Goal: Task Accomplishment & Management: Complete application form

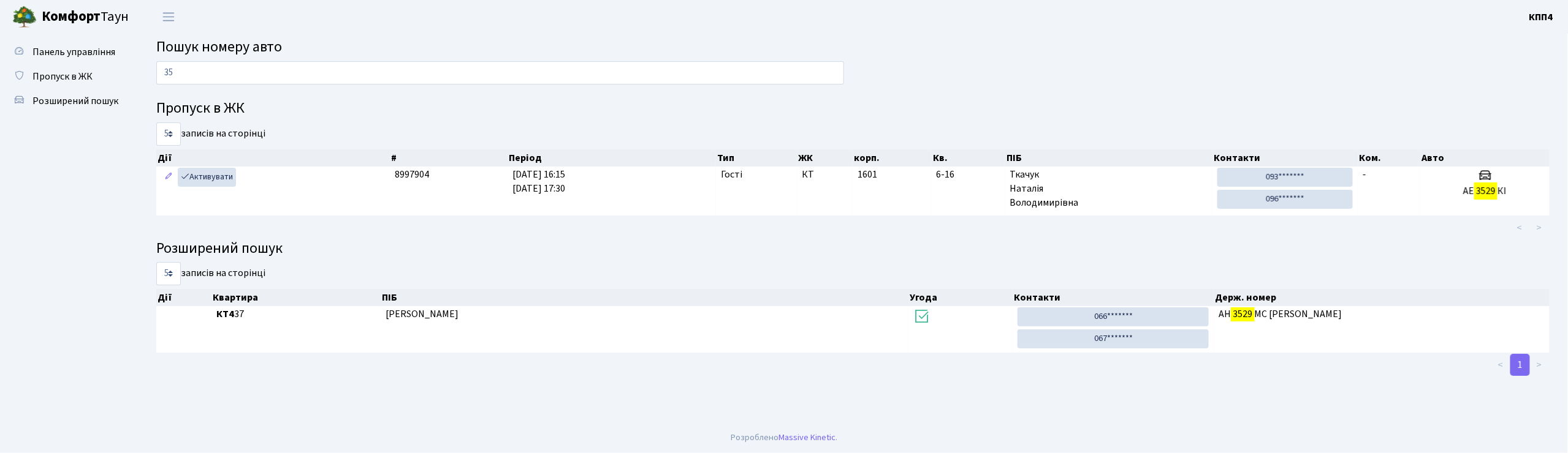
type input "3"
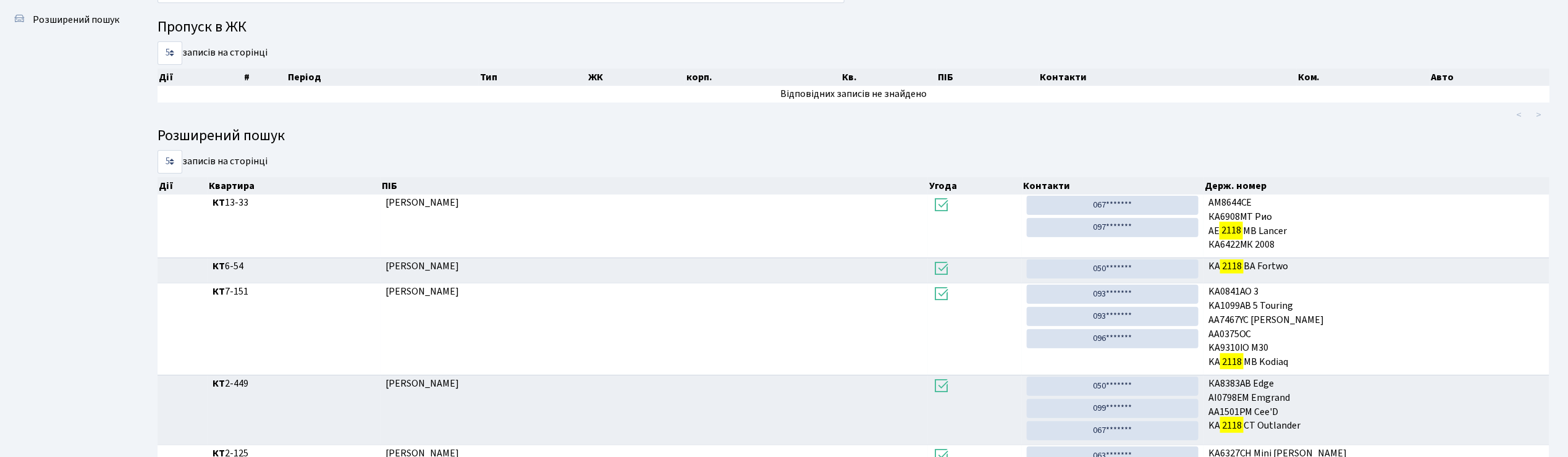
scroll to position [67, 0]
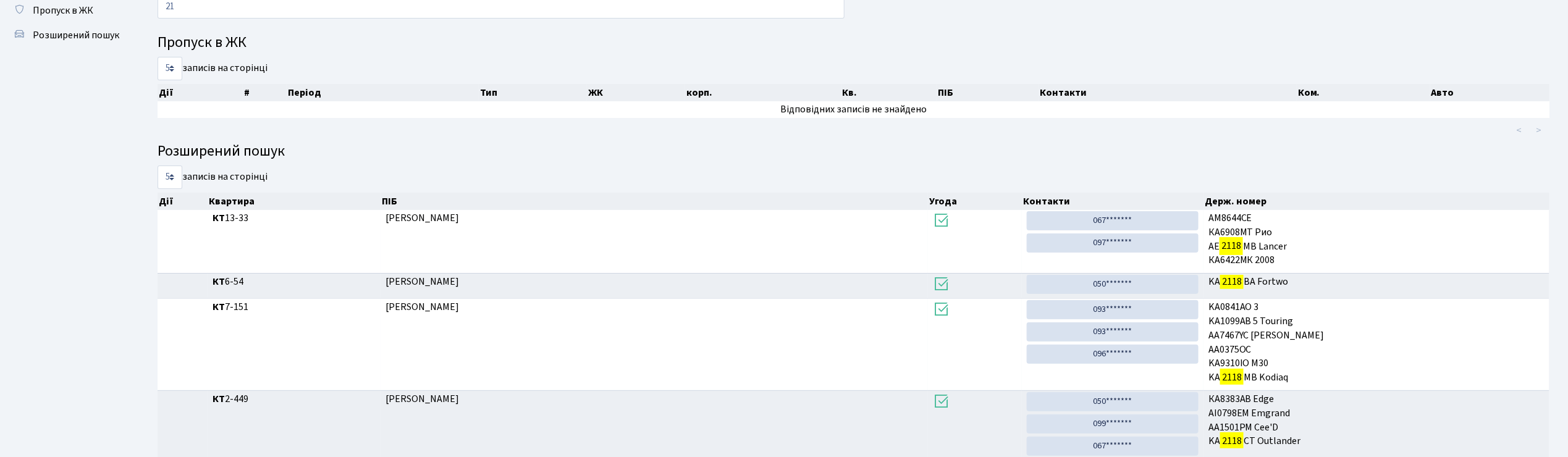
type input "2"
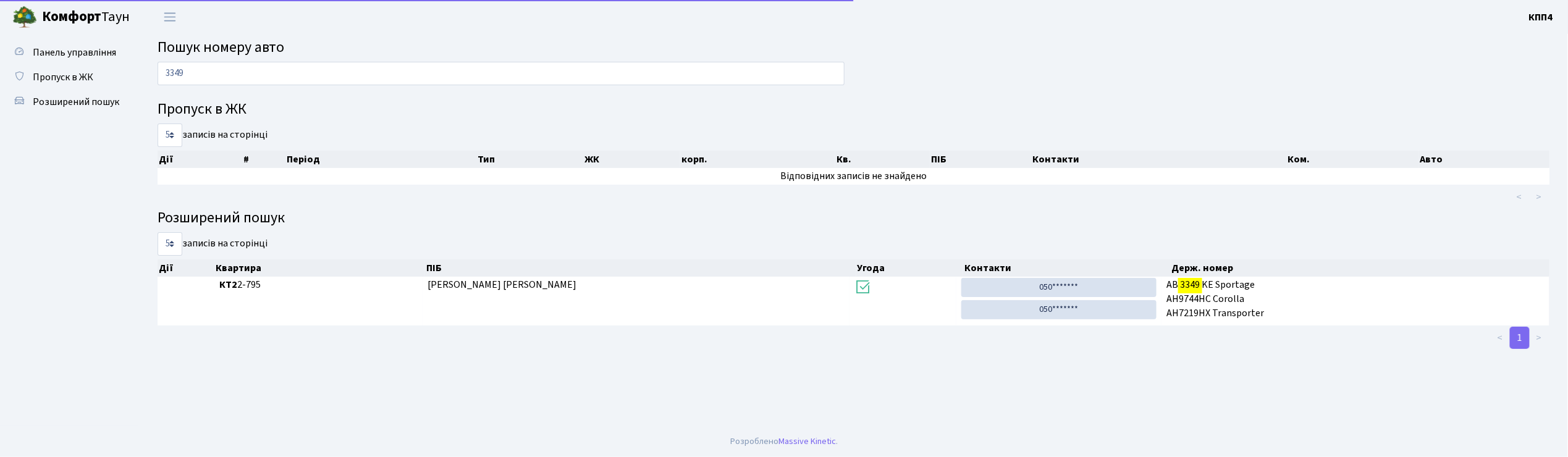
scroll to position [0, 0]
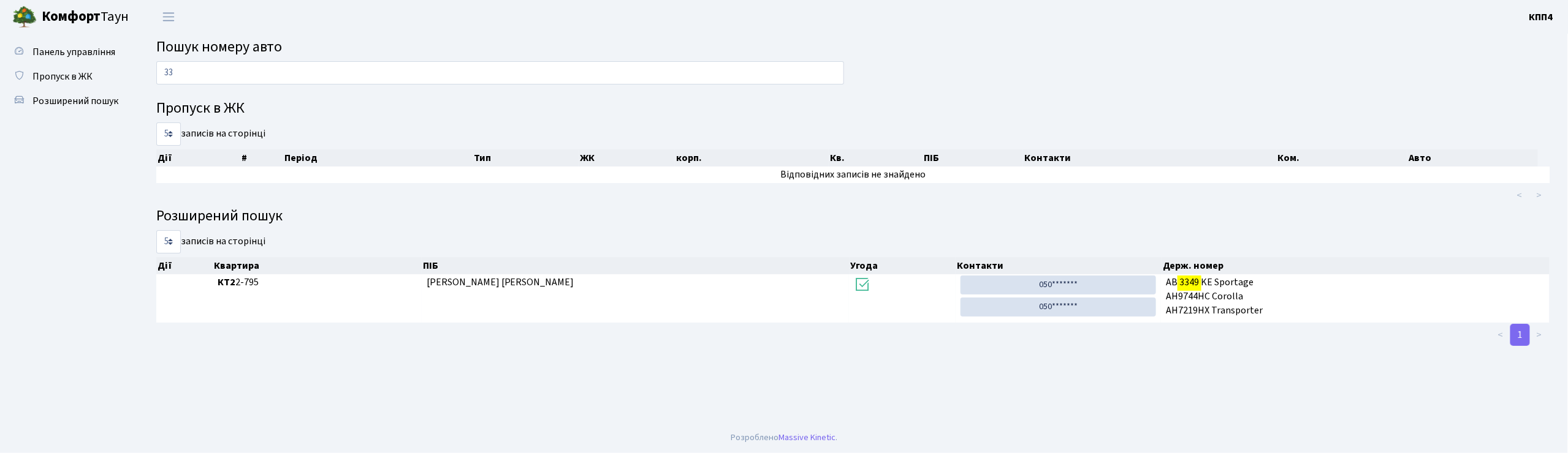
type input "3"
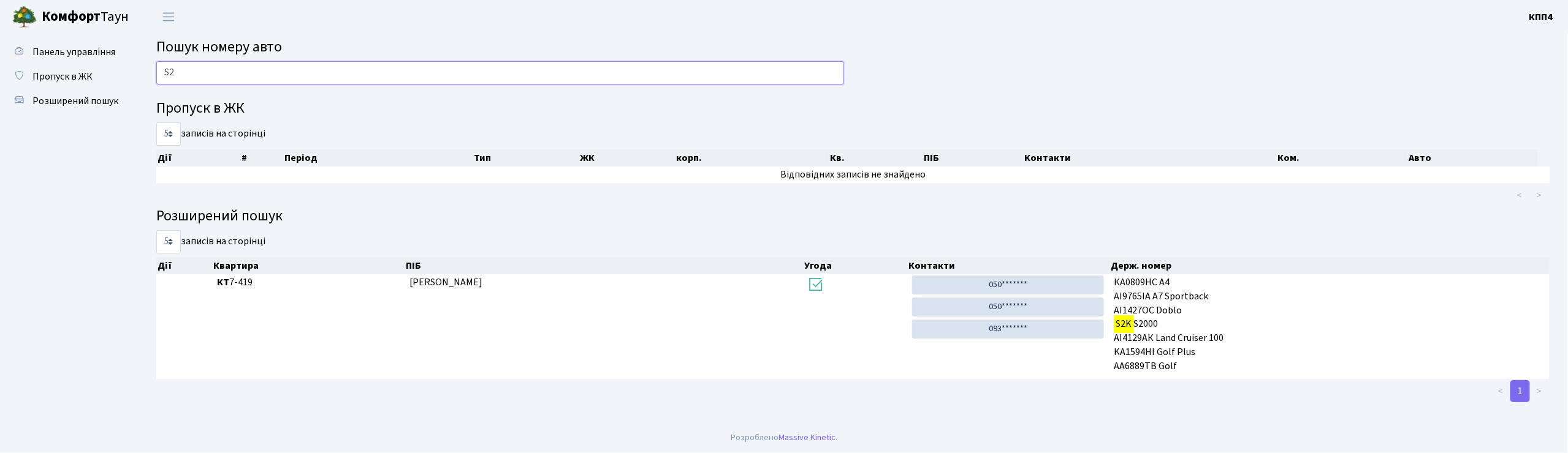
type input "S"
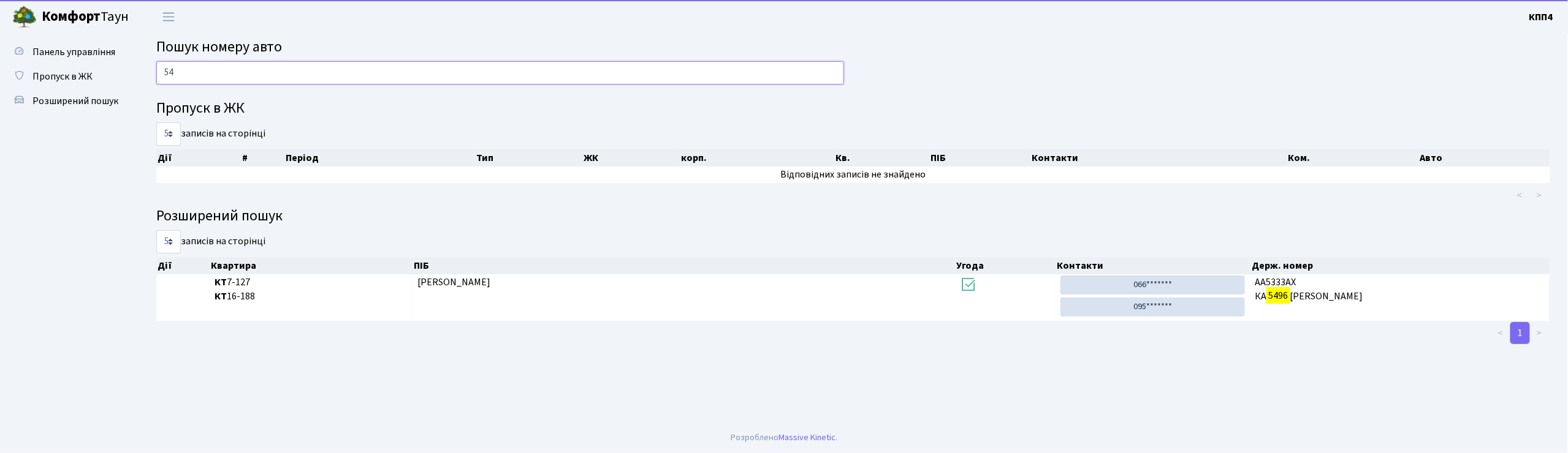
type input "5"
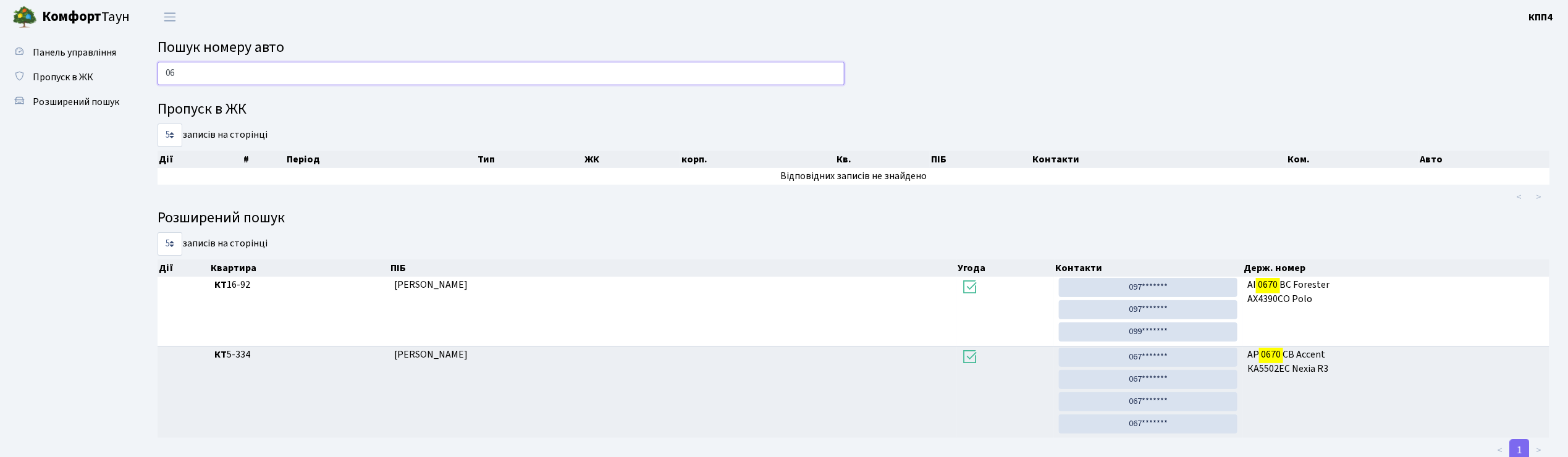
type input "0"
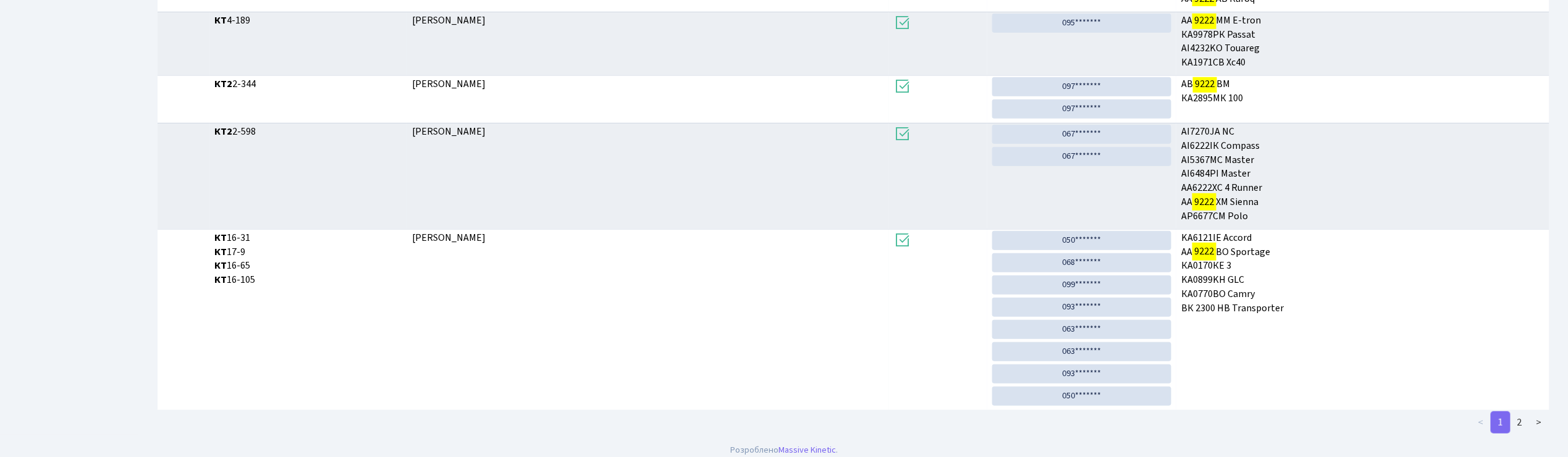
scroll to position [360, 0]
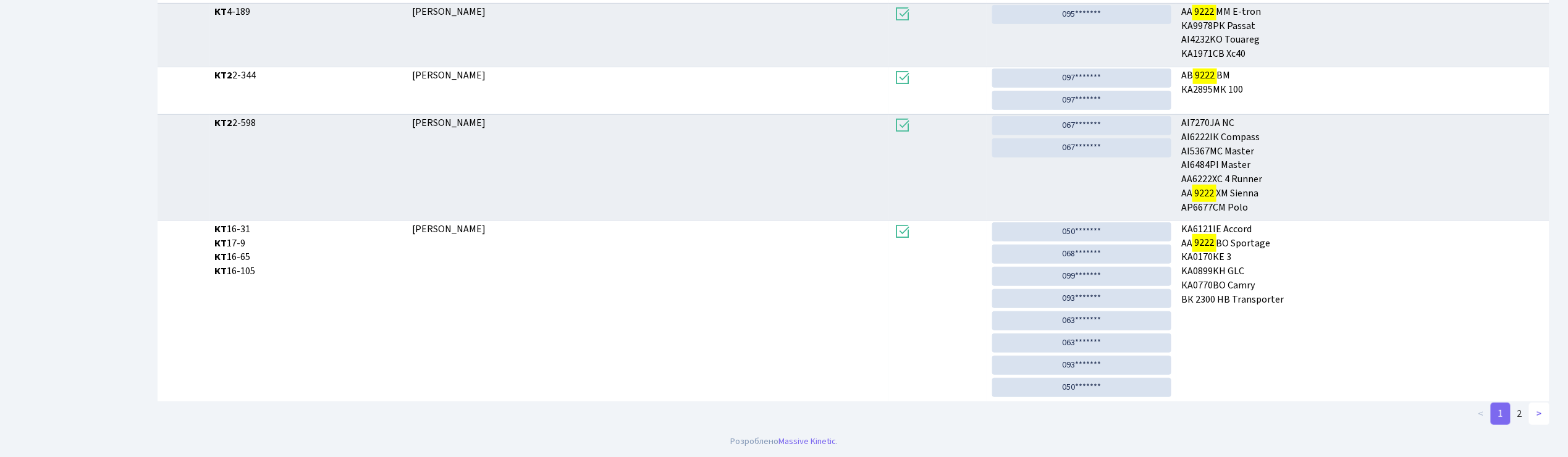
click at [1532, 413] on link ">" at bounding box center [1539, 413] width 20 height 22
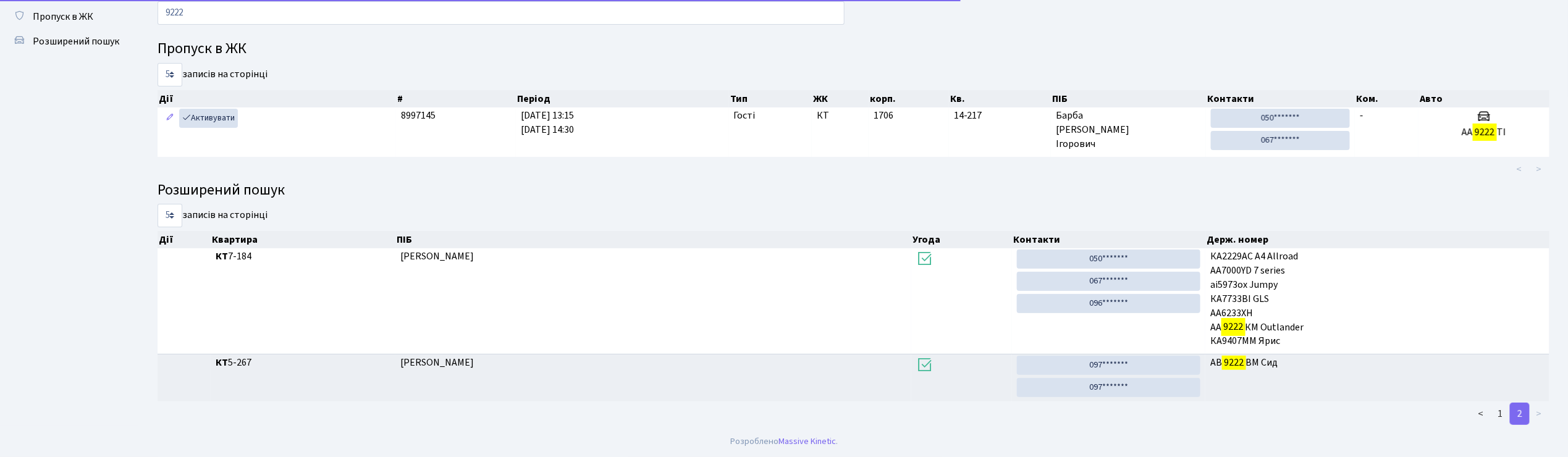
scroll to position [62, 0]
click at [492, 20] on input "9222" at bounding box center [500, 13] width 687 height 24
type input "9"
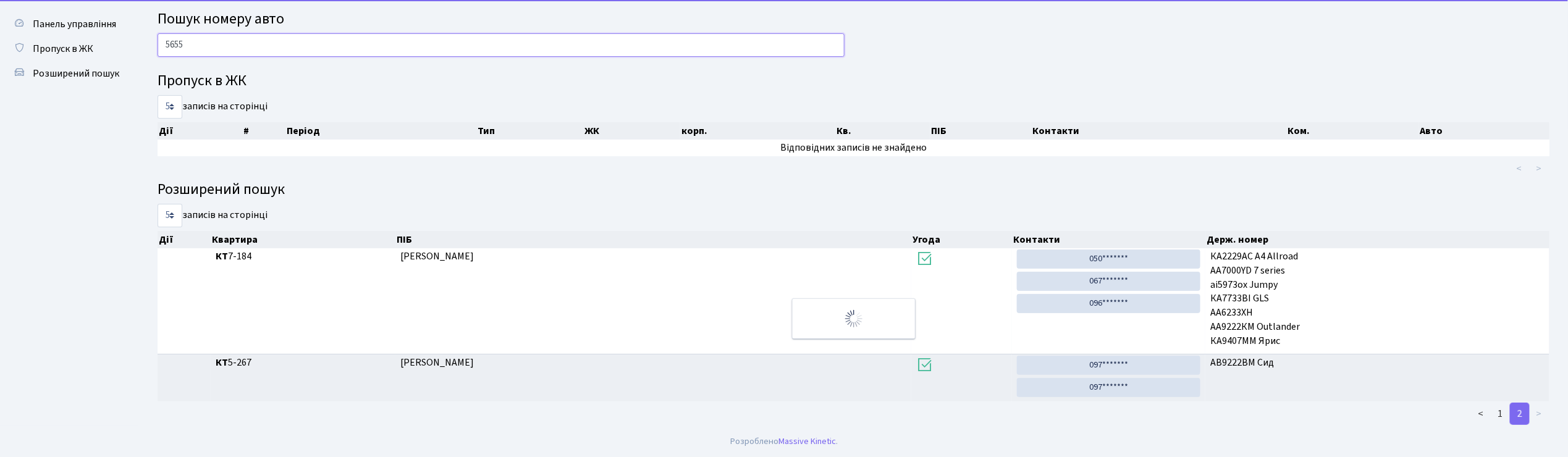
scroll to position [0, 0]
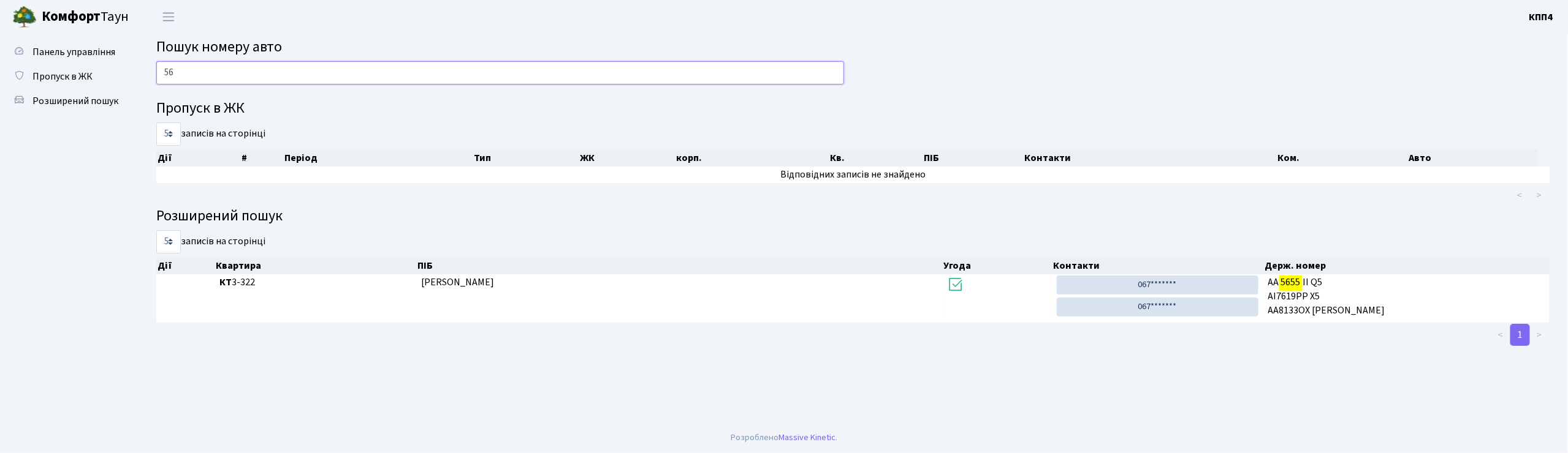
type input "5"
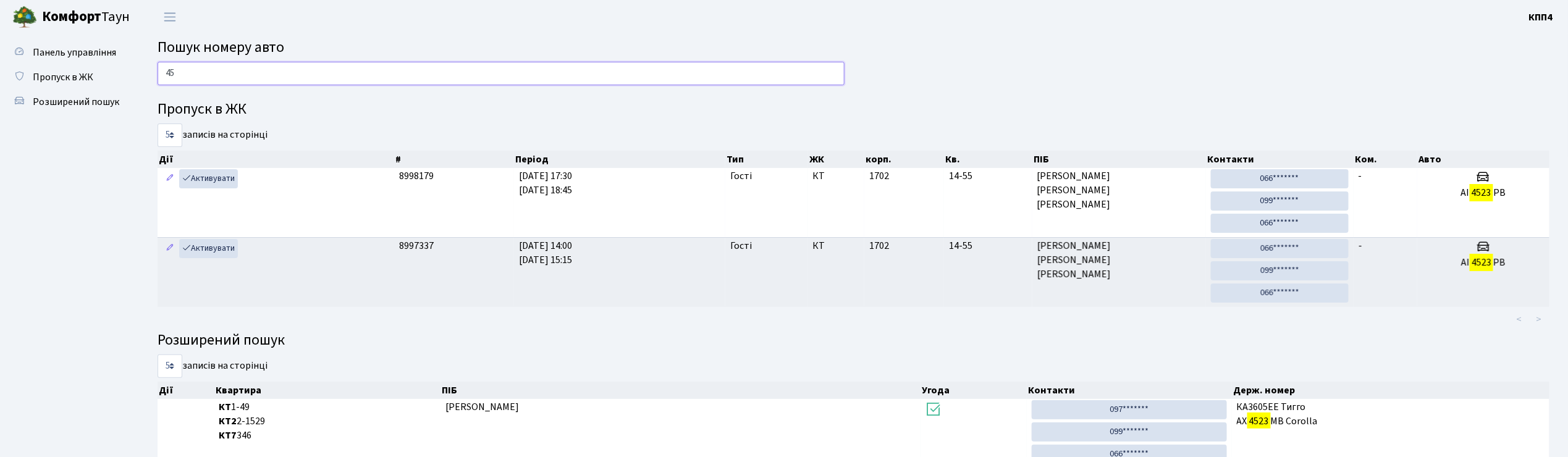
type input "4"
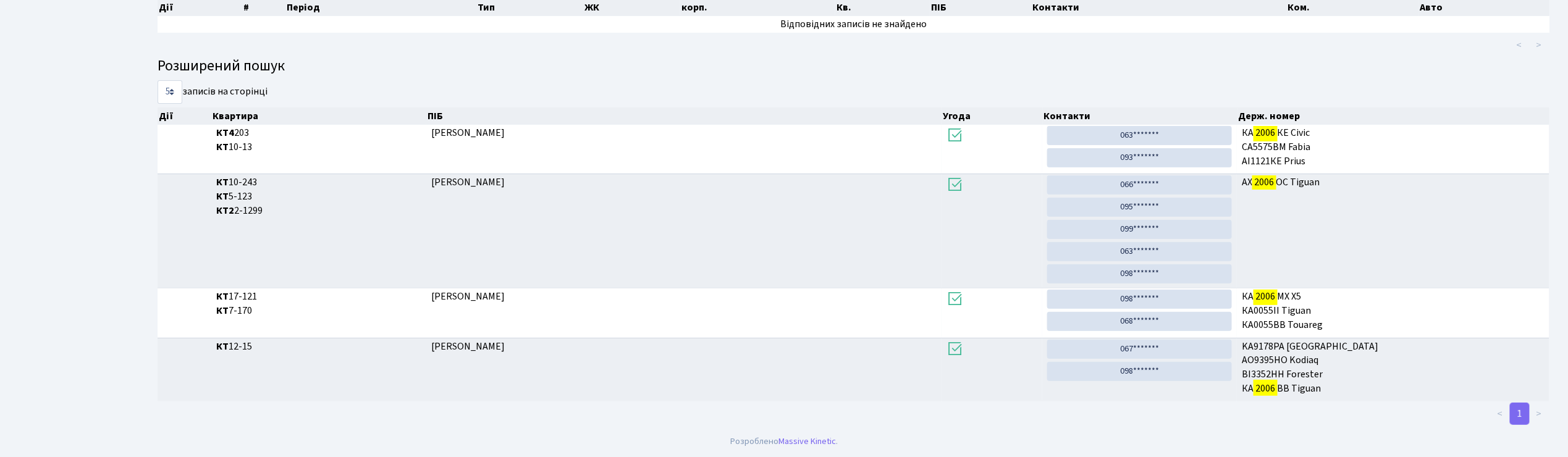
scroll to position [67, 0]
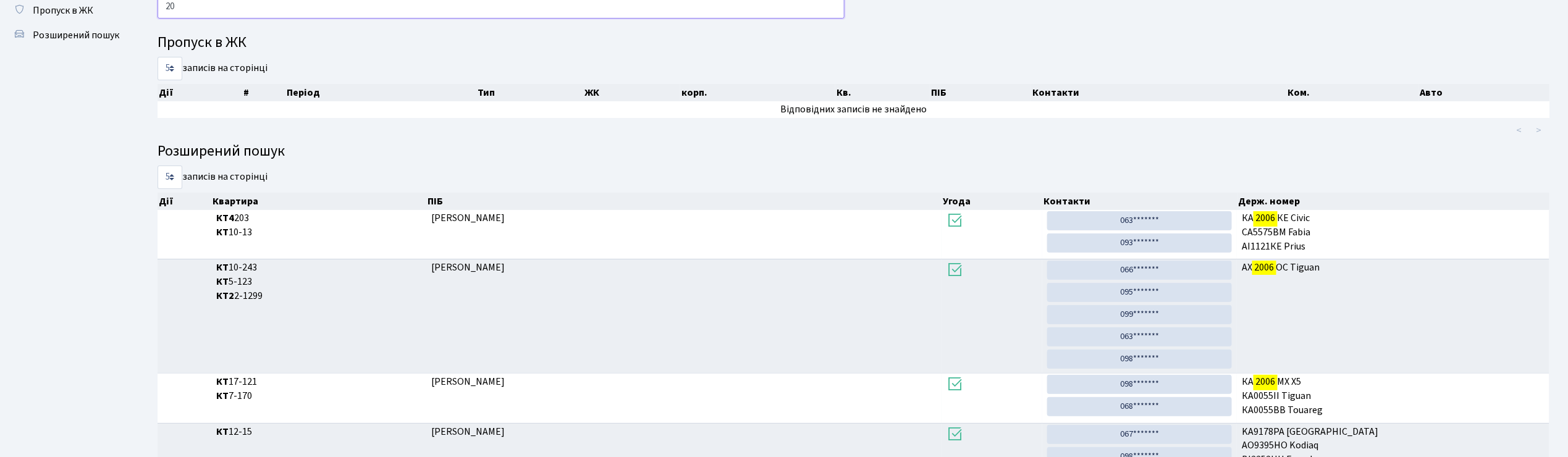
type input "2"
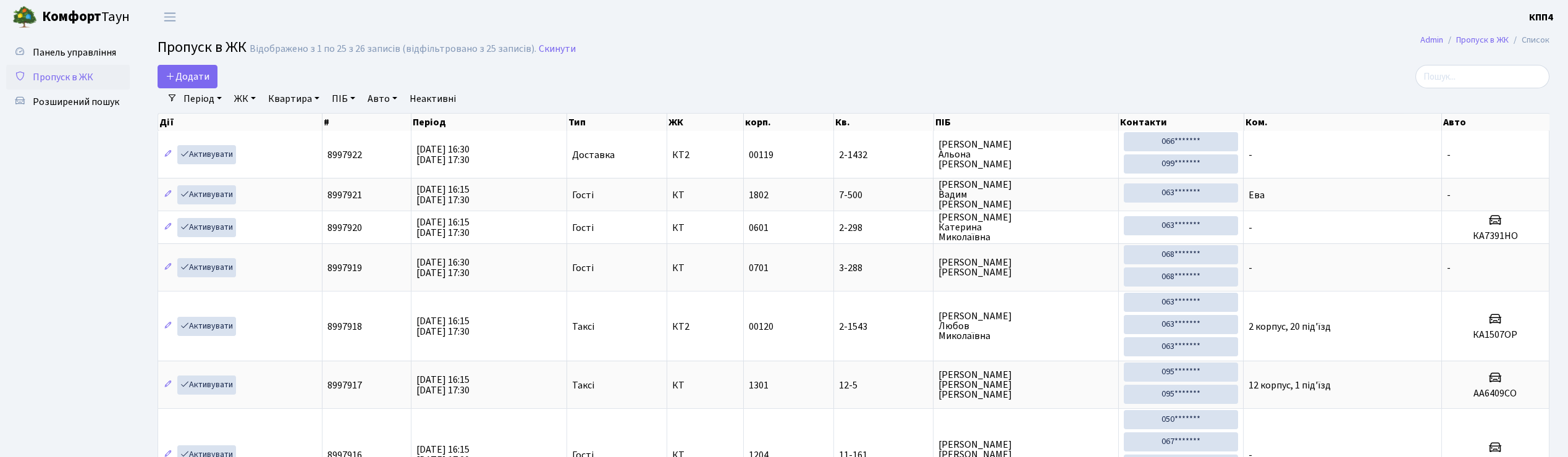
select select "25"
click at [212, 83] on link "Додати" at bounding box center [188, 76] width 60 height 24
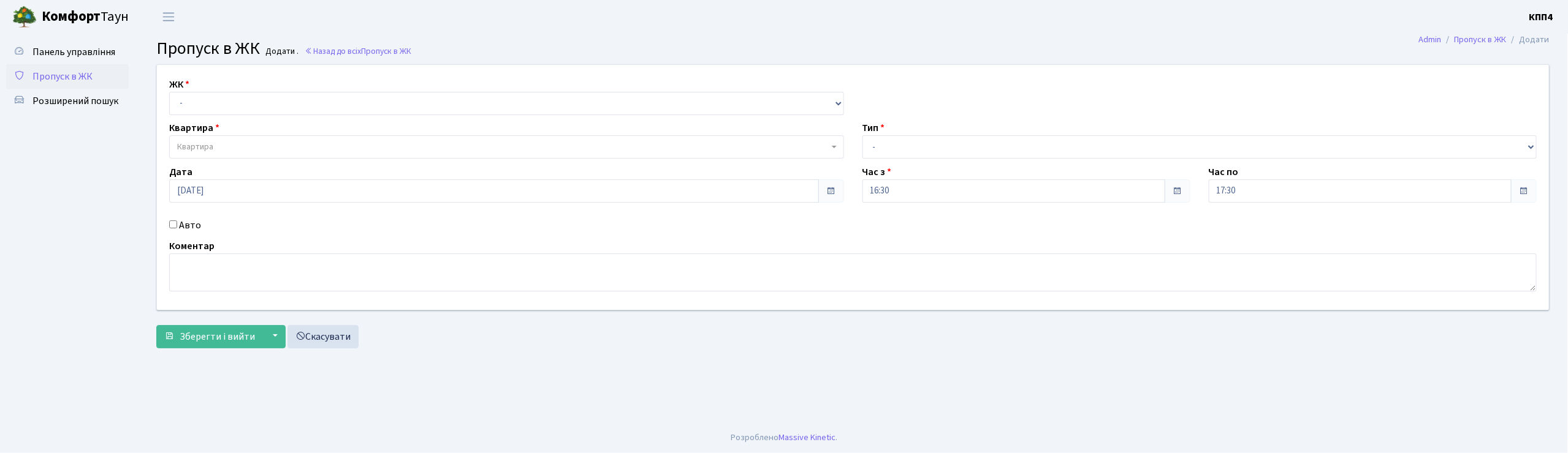
select select "271"
click at [169, 92] on select "- КТ, вул. Регенераторна, 4 КТ2, просп. Соборності, 17 КТ3, вул. Березнева, 16 …" at bounding box center [506, 103] width 675 height 23
select select
click at [237, 150] on span "Квартира" at bounding box center [503, 147] width 652 height 12
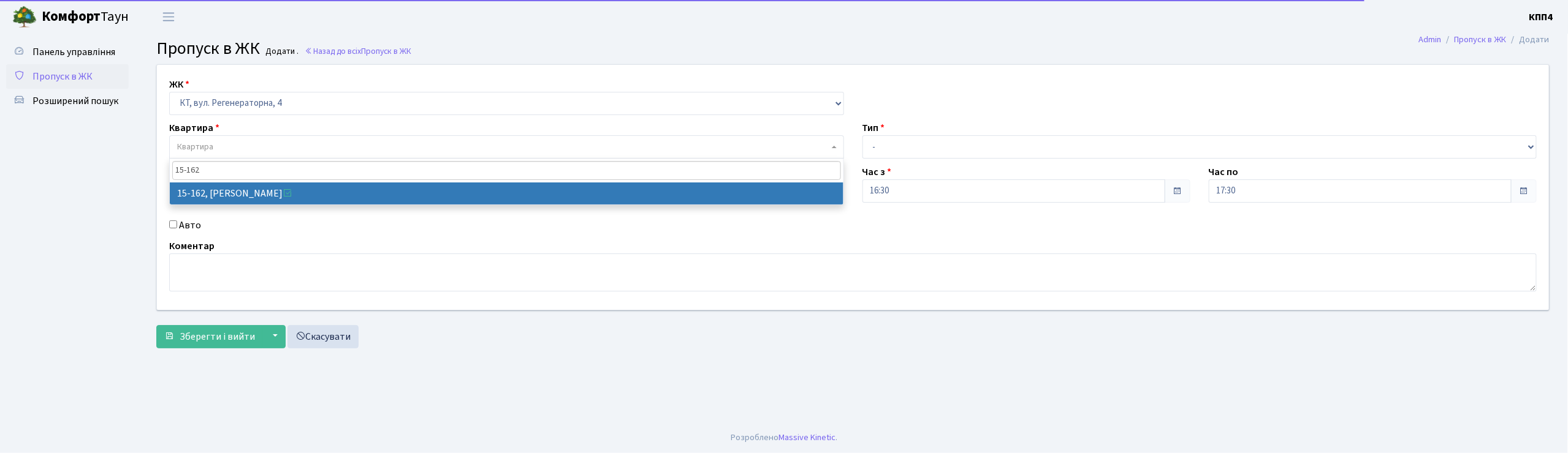
type input "15-162"
select select "8937"
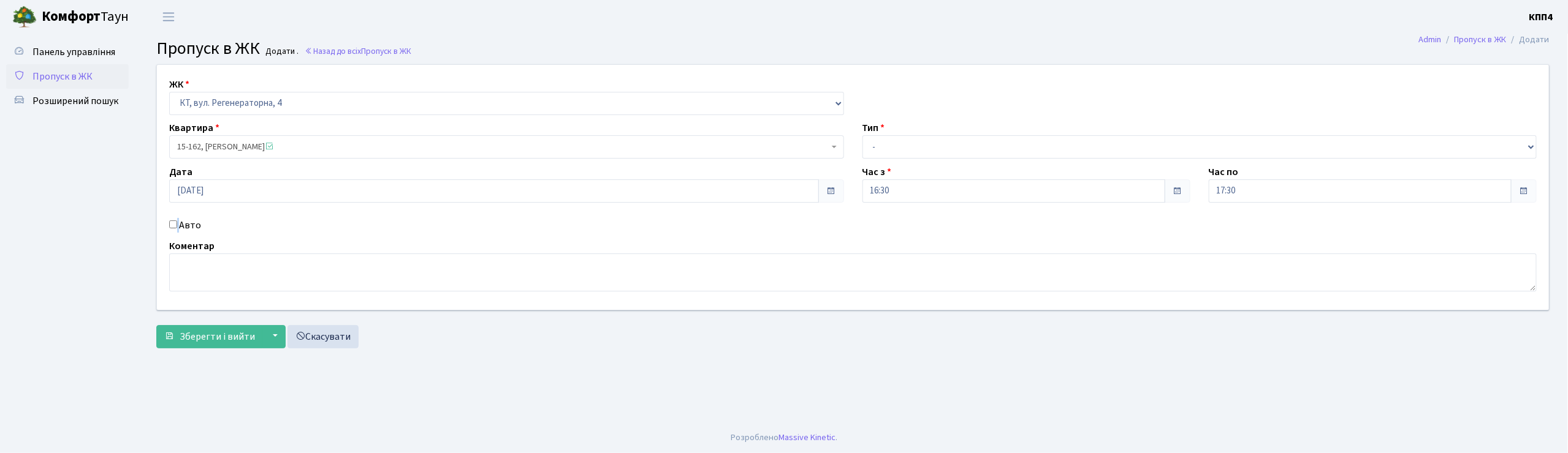
click at [180, 226] on div "Авто" at bounding box center [507, 225] width 694 height 15
click at [185, 226] on label "Авто" at bounding box center [190, 225] width 22 height 15
click at [177, 226] on input "Авто" at bounding box center [173, 224] width 8 height 8
checkbox input "true"
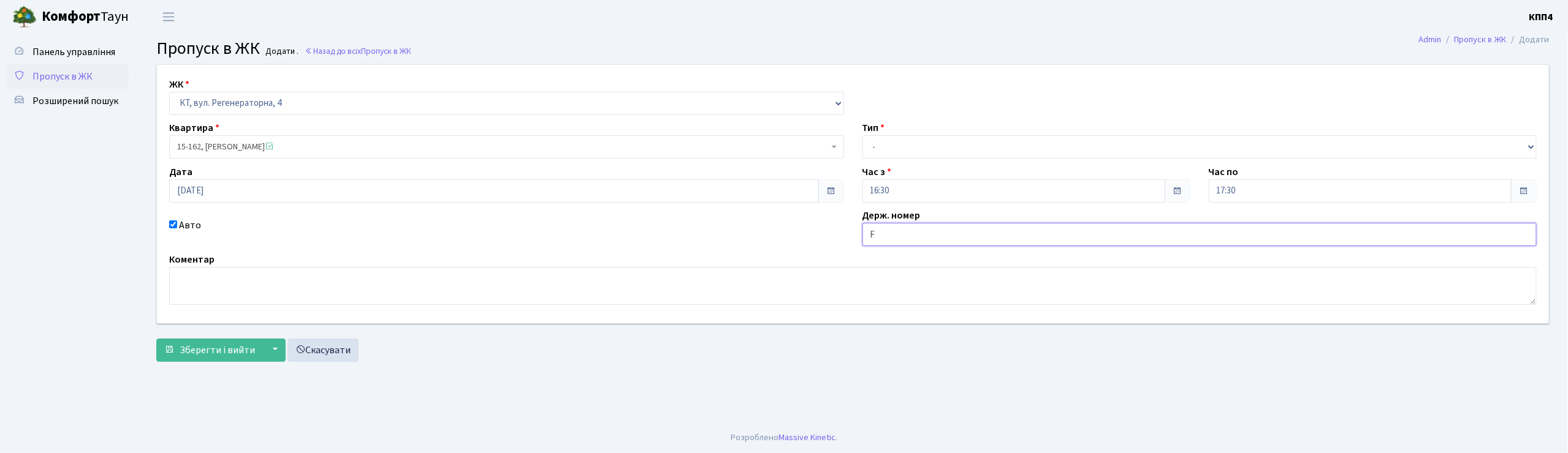
type input "FТ514КН"
click at [950, 138] on select "- Доставка Таксі Гості Сервіс" at bounding box center [1200, 147] width 675 height 23
select select "3"
click at [862, 135] on select "- Доставка Таксі Гості Сервіс" at bounding box center [1200, 147] width 675 height 23
click at [203, 358] on button "Зберегти і вийти" at bounding box center [210, 350] width 107 height 23
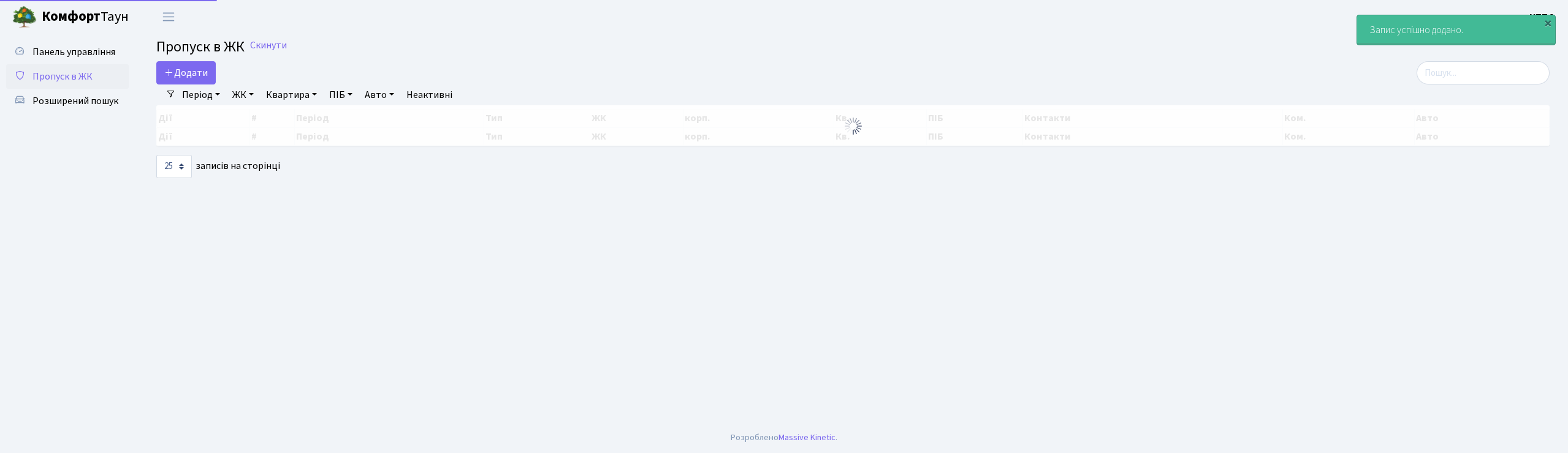
select select "25"
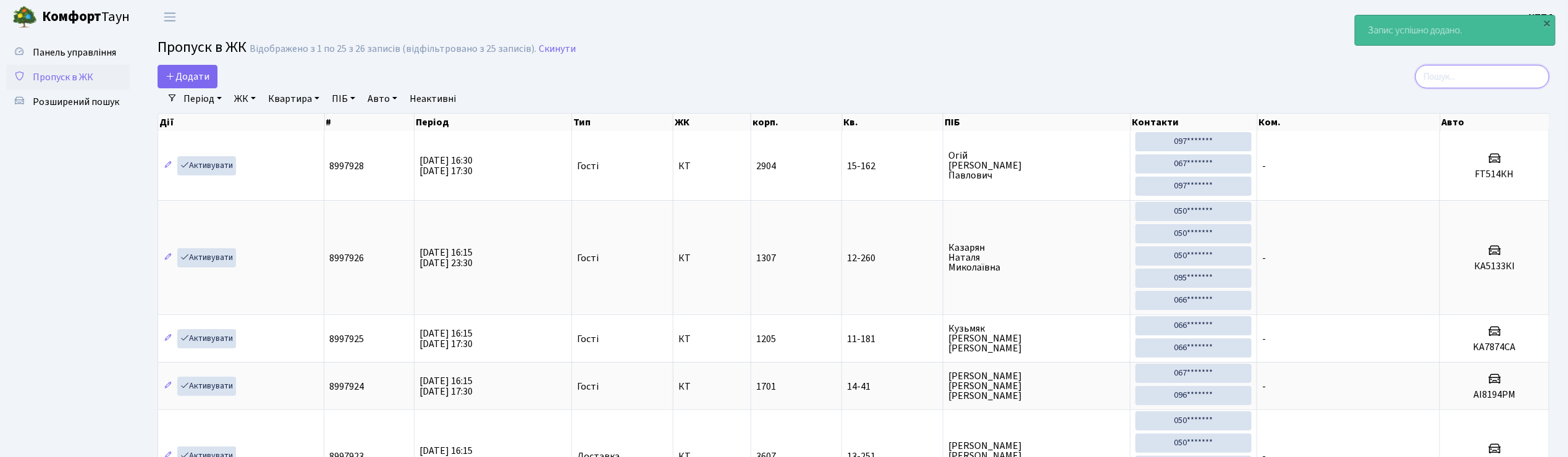
click at [1446, 68] on input "search" at bounding box center [1482, 76] width 134 height 24
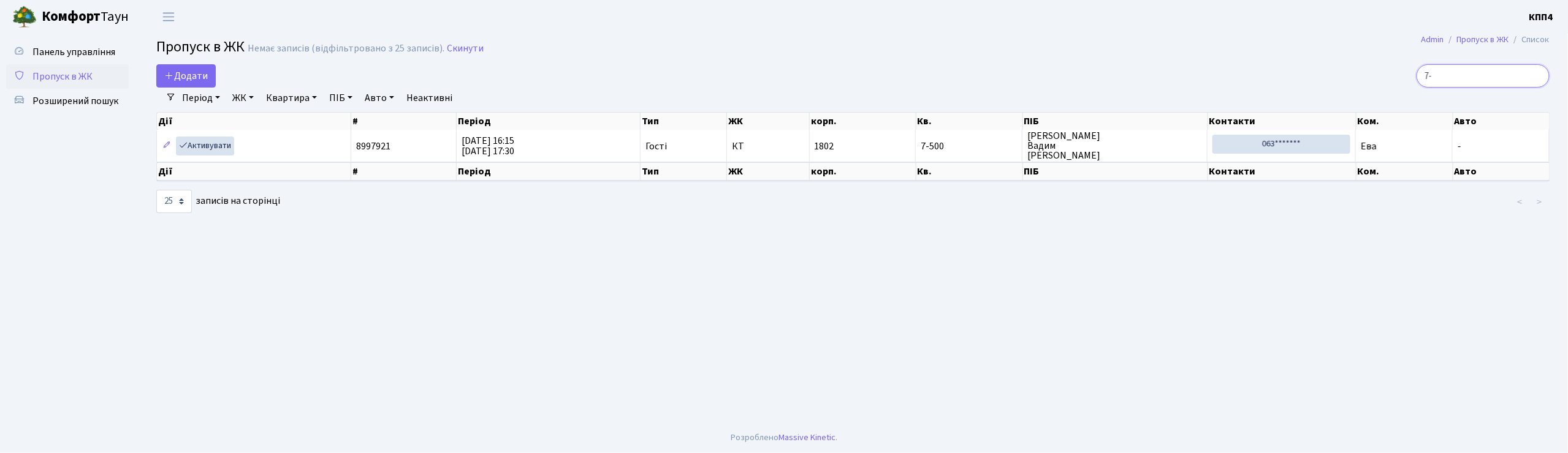
type input "7"
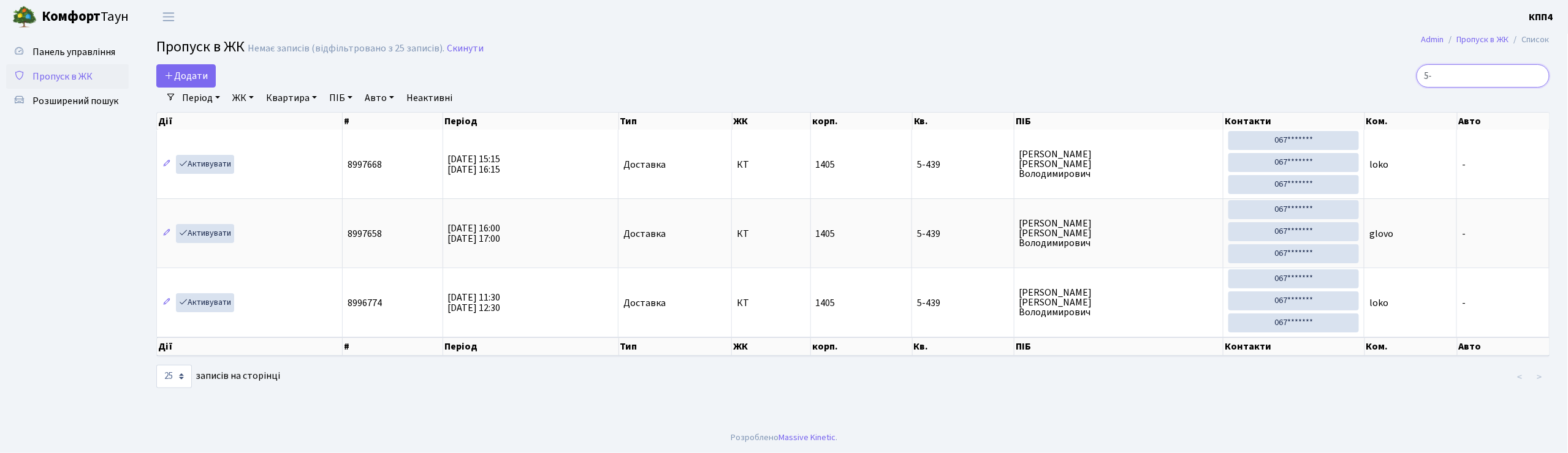
type input "5"
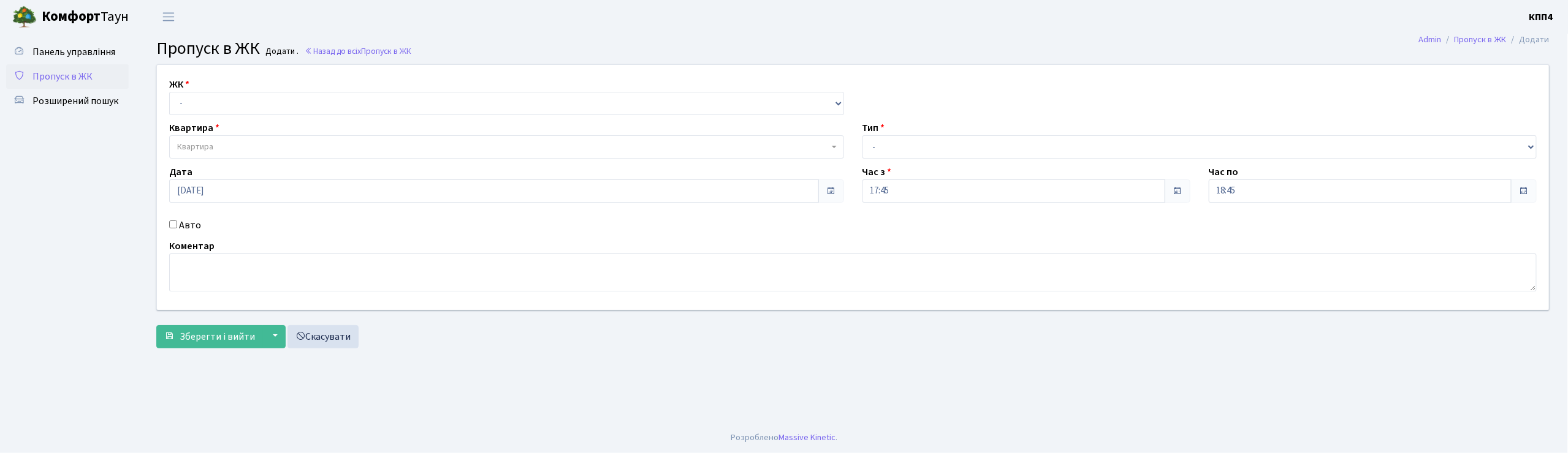
select select "271"
click at [169, 92] on select "- КТ, вул. Регенераторна, 4 КТ2, просп. Соборності, 17 КТ3, вул. Березнева, 16 …" at bounding box center [506, 103] width 675 height 23
select select
click at [174, 224] on input "Авто" at bounding box center [173, 224] width 8 height 8
checkbox input "true"
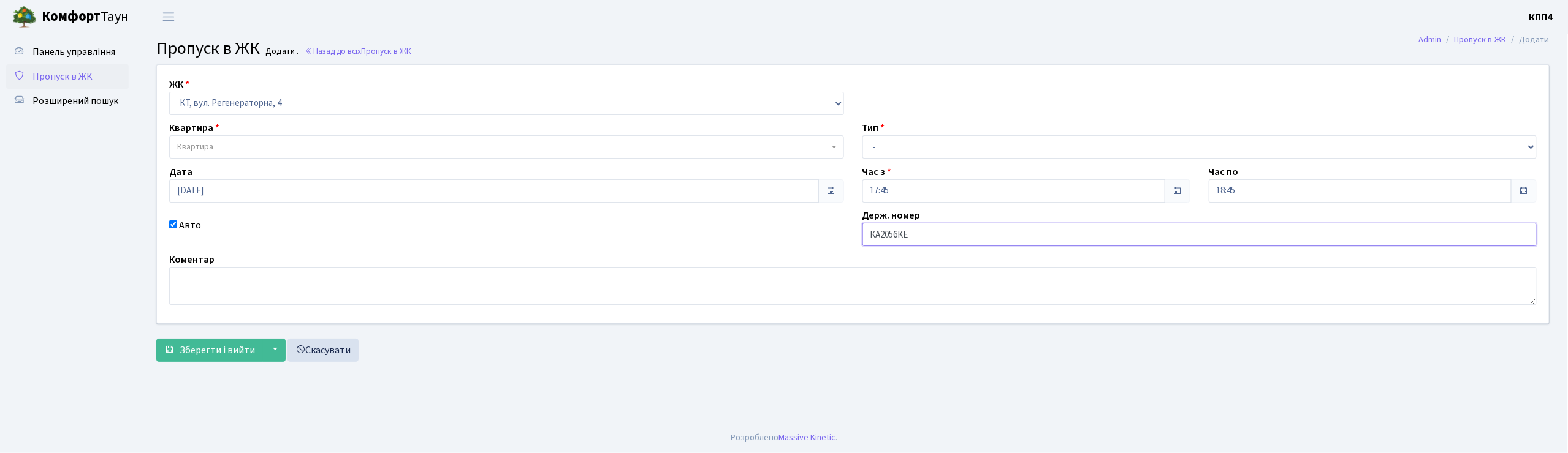
type input "КА2056КЕ"
click at [253, 150] on span "Квартира" at bounding box center [503, 147] width 652 height 12
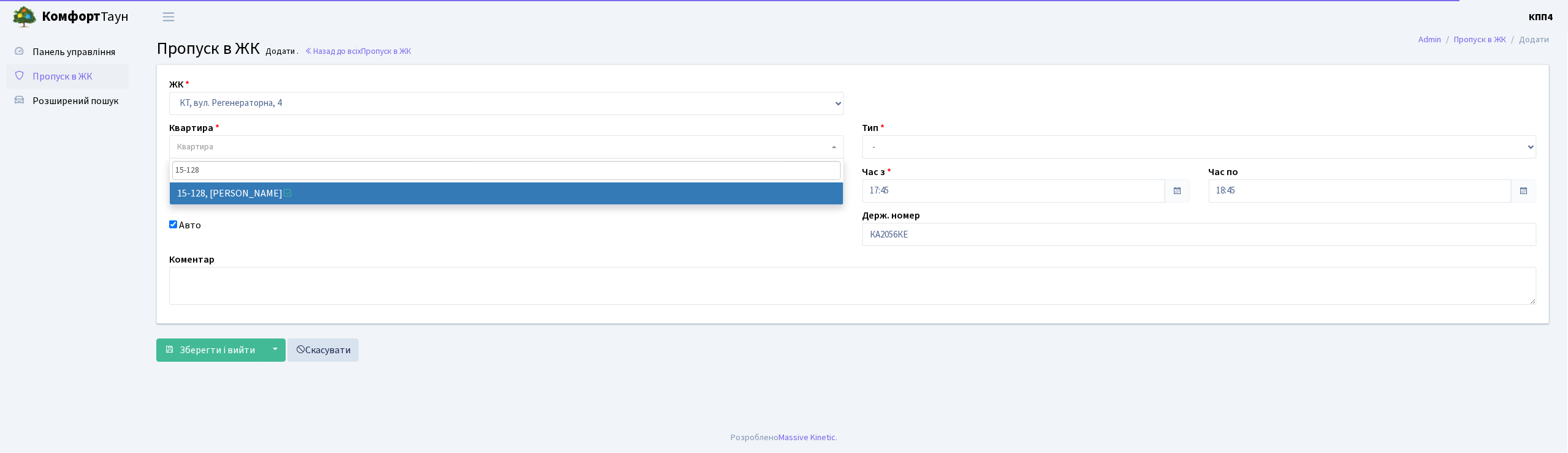
type input "15-128"
select select "8903"
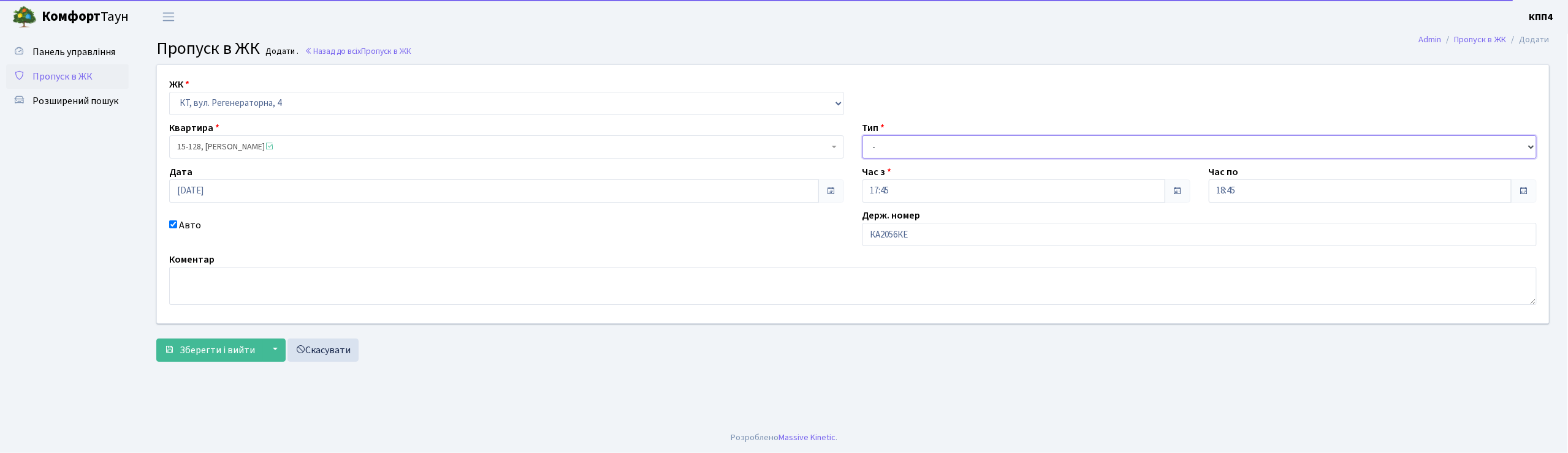
click at [968, 157] on select "- Доставка Таксі Гості Сервіс" at bounding box center [1200, 147] width 675 height 23
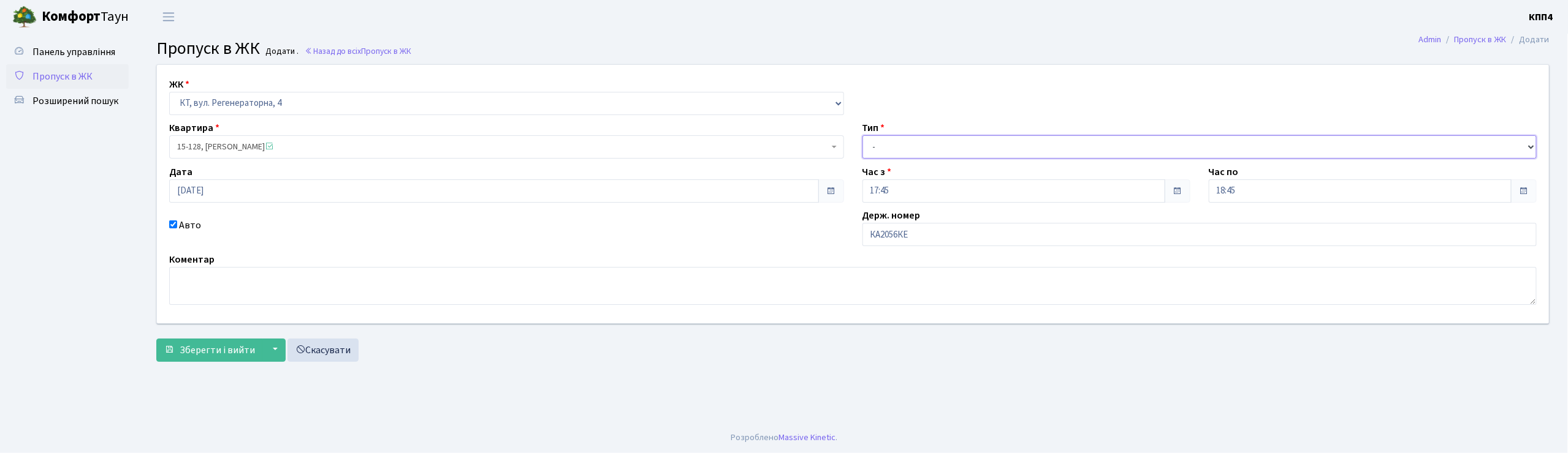
select select "2"
click at [862, 135] on select "- Доставка Таксі Гості Сервіс" at bounding box center [1200, 147] width 675 height 23
click at [177, 344] on button "Зберегти і вийти" at bounding box center [210, 350] width 107 height 23
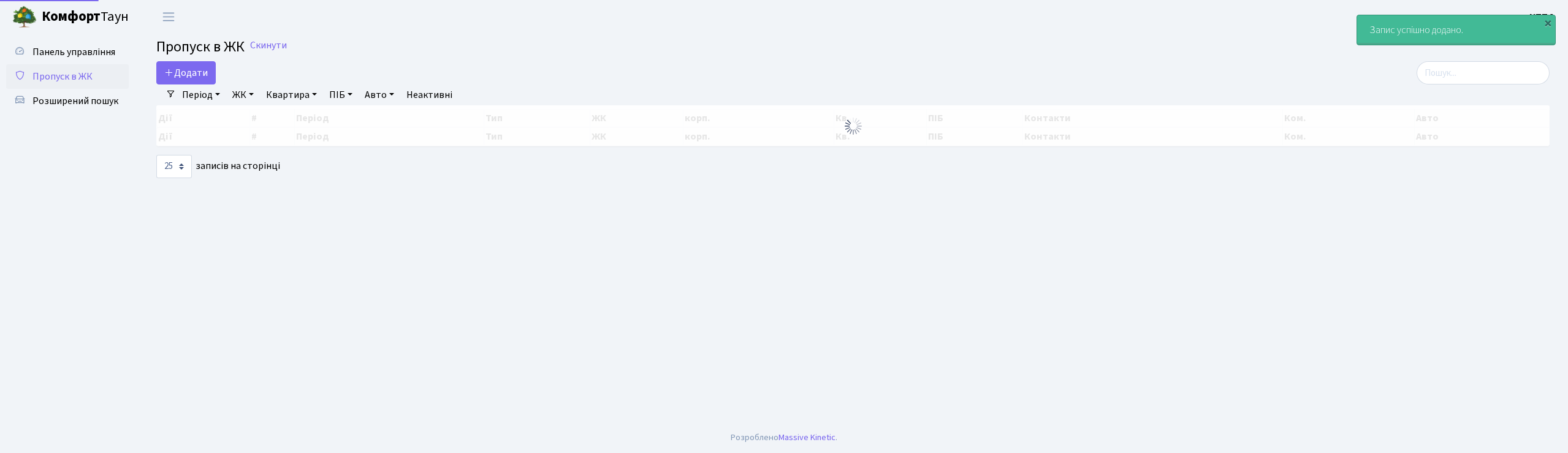
select select "25"
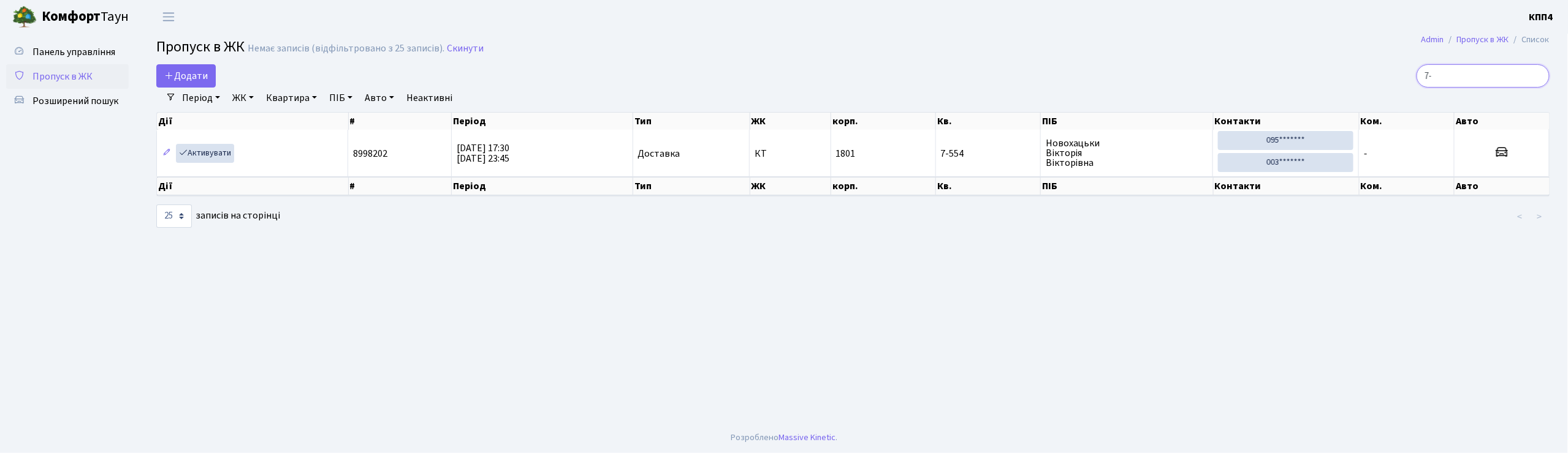
type input "7"
